Goal: Information Seeking & Learning: Learn about a topic

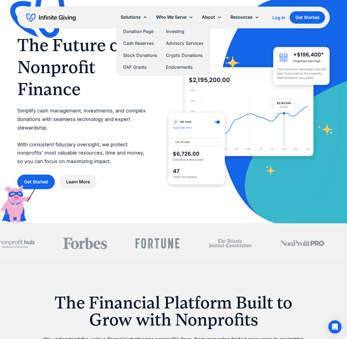
click at [130, 65] on link "DAF Grants" at bounding box center [140, 66] width 34 height 7
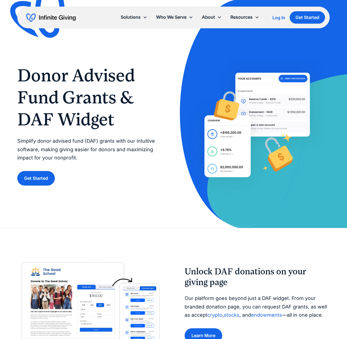
click at [136, 15] on div "Solutions" at bounding box center [131, 16] width 20 height 7
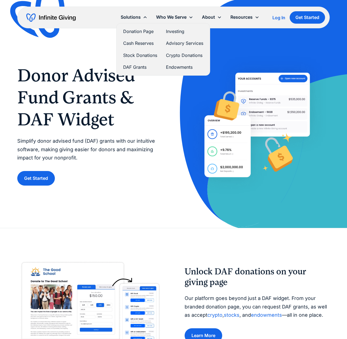
click at [171, 66] on link "Endowments" at bounding box center [184, 66] width 37 height 7
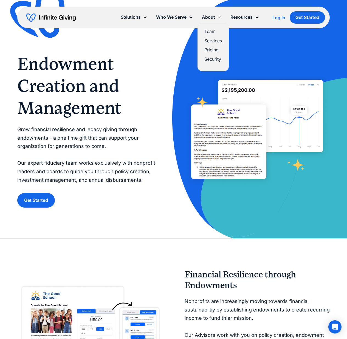
click at [211, 32] on link "Team" at bounding box center [214, 31] width 18 height 7
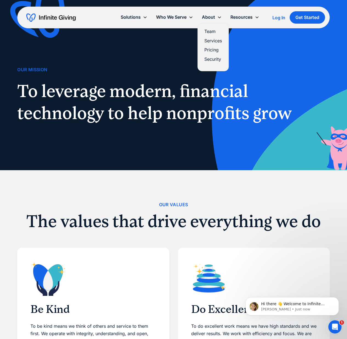
click at [210, 48] on link "Pricing" at bounding box center [214, 49] width 18 height 7
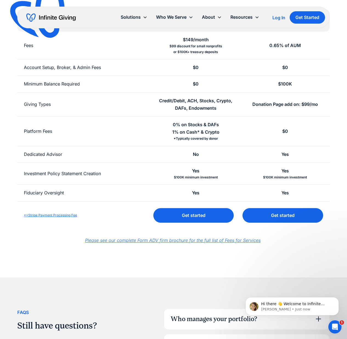
scroll to position [261, 0]
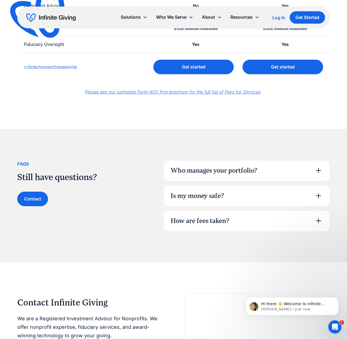
click at [227, 200] on div "Is my money safe?" at bounding box center [247, 196] width 166 height 20
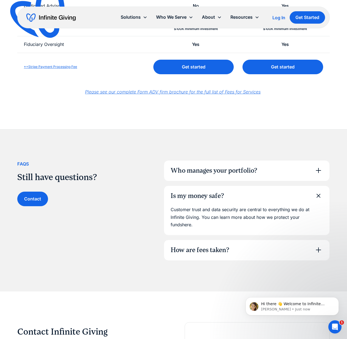
click at [224, 251] on div "How are fees taken?" at bounding box center [200, 249] width 59 height 9
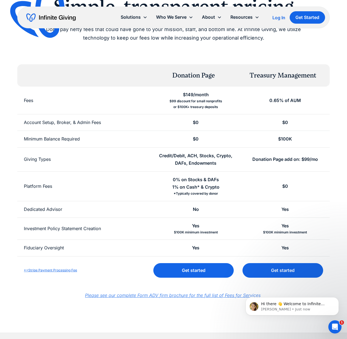
scroll to position [0, 0]
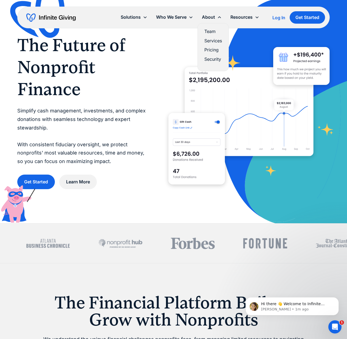
click at [210, 42] on link "Services" at bounding box center [214, 40] width 18 height 7
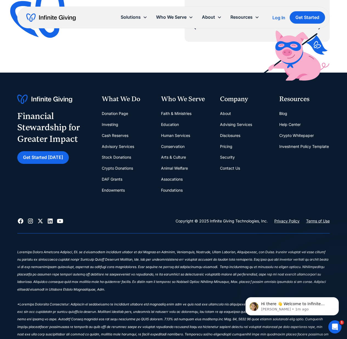
scroll to position [973, 0]
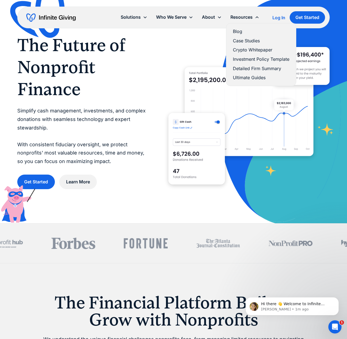
click at [249, 39] on link "Case Studies" at bounding box center [261, 40] width 57 height 7
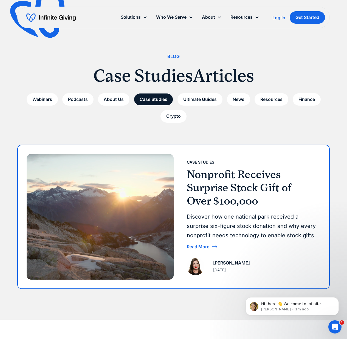
click at [230, 181] on h3 "Nonprofit Receives Surprise Stock Gift of Over $100,000" at bounding box center [251, 188] width 129 height 40
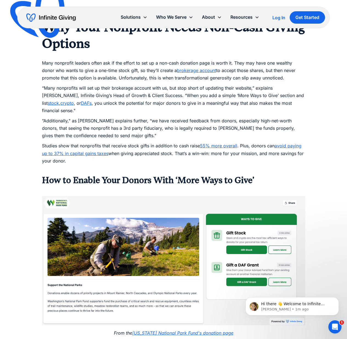
scroll to position [640, 0]
